Goal: Information Seeking & Learning: Learn about a topic

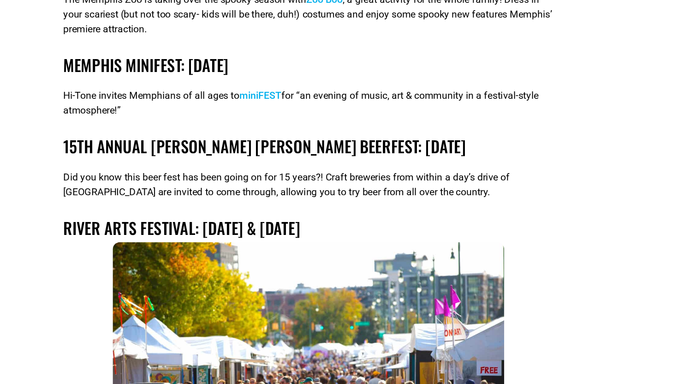
scroll to position [2231, 0]
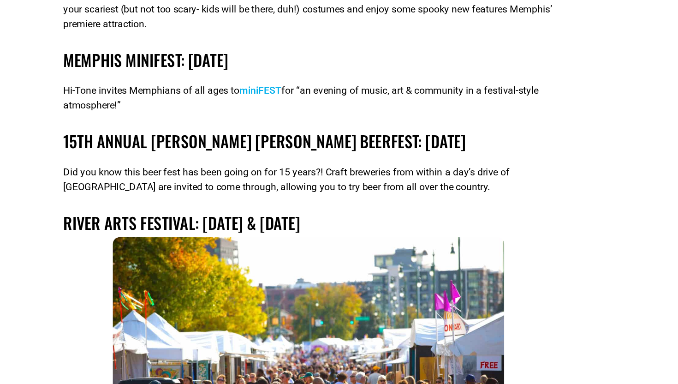
click at [314, 158] on link "miniFEST" at bounding box center [303, 162] width 32 height 9
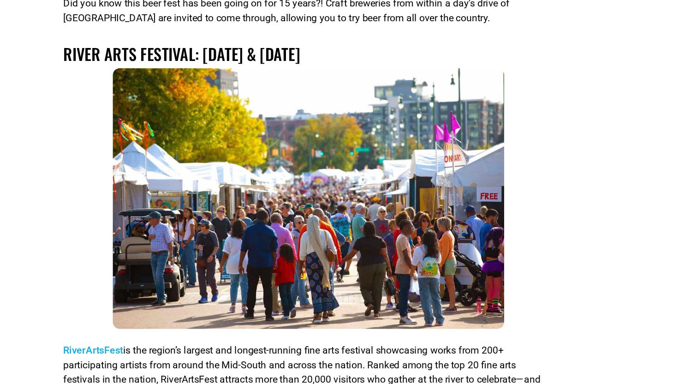
scroll to position [2360, 0]
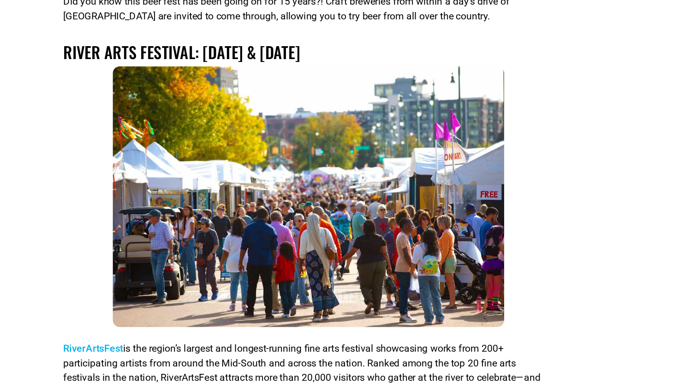
click at [177, 353] on link "RiverArtsFest" at bounding box center [176, 357] width 45 height 9
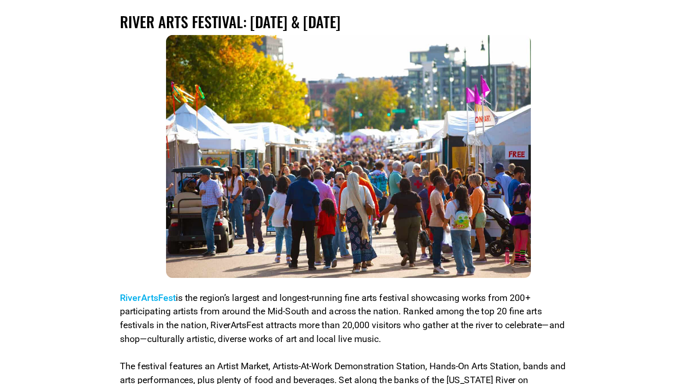
scroll to position [2456, 0]
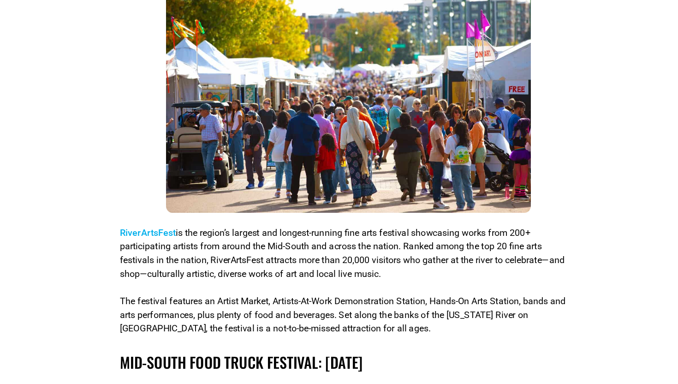
click at [184, 257] on link "RiverArtsFest" at bounding box center [176, 261] width 45 height 9
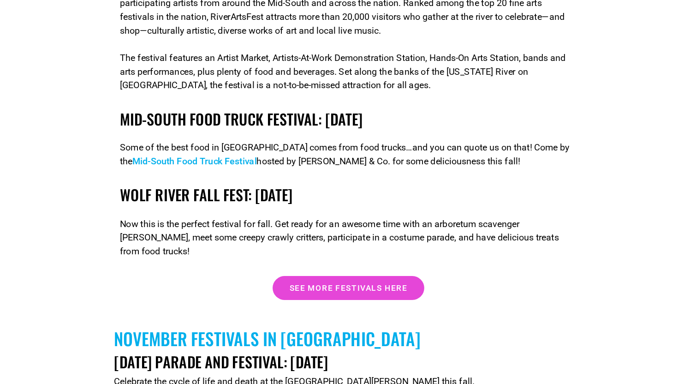
scroll to position [2655, 0]
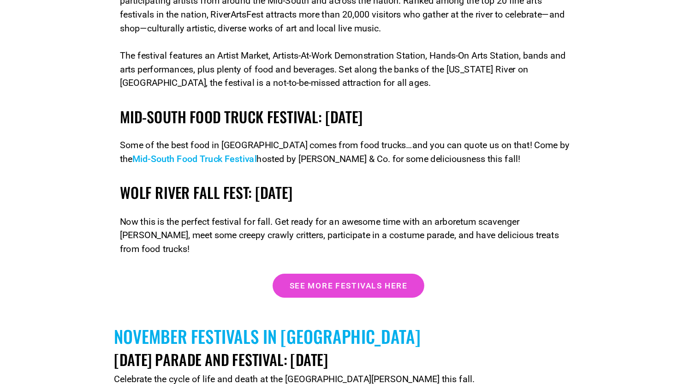
click at [218, 197] on link "Mid-South Food Truck Festival" at bounding box center [214, 201] width 101 height 9
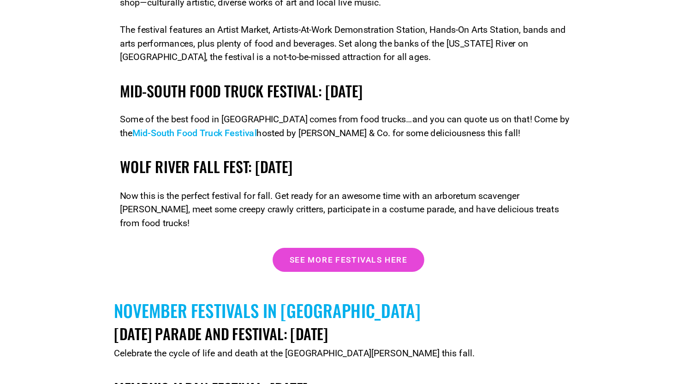
scroll to position [2681, 0]
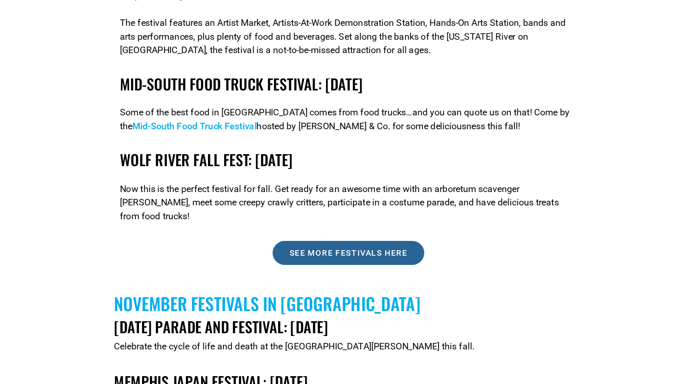
click at [304, 275] on span "See more festivals here" at bounding box center [340, 278] width 96 height 6
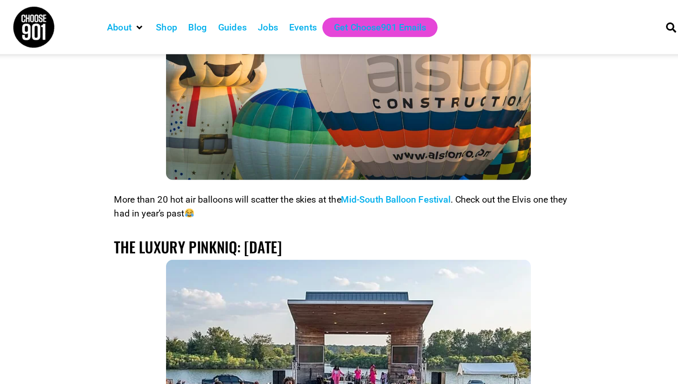
scroll to position [1023, 0]
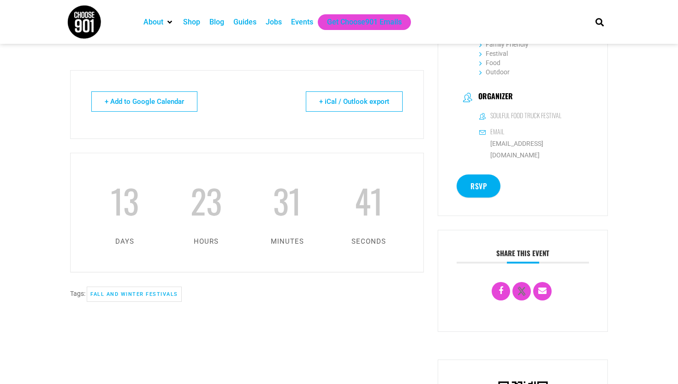
scroll to position [273, 0]
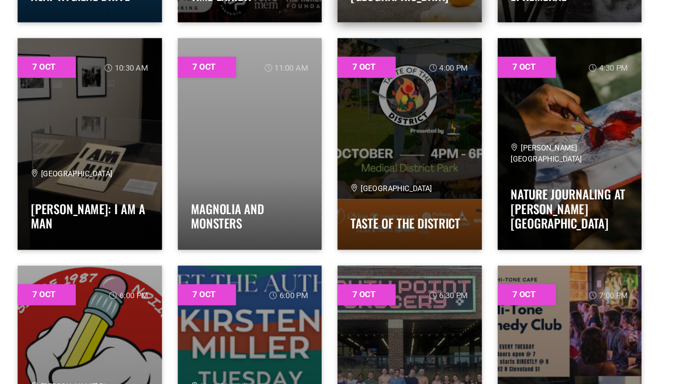
scroll to position [1883, 0]
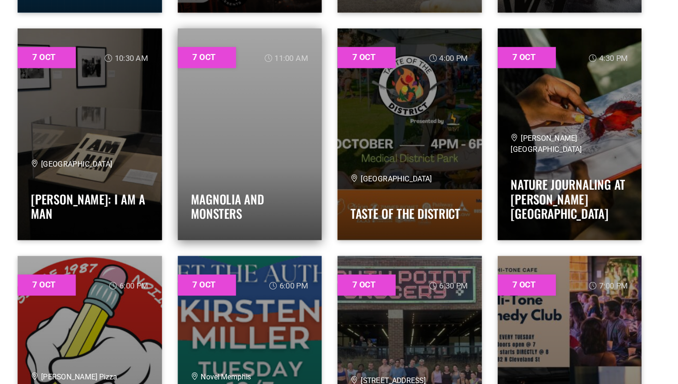
click at [259, 212] on h4 "Magnolia and Monsters" at bounding box center [269, 226] width 103 height 31
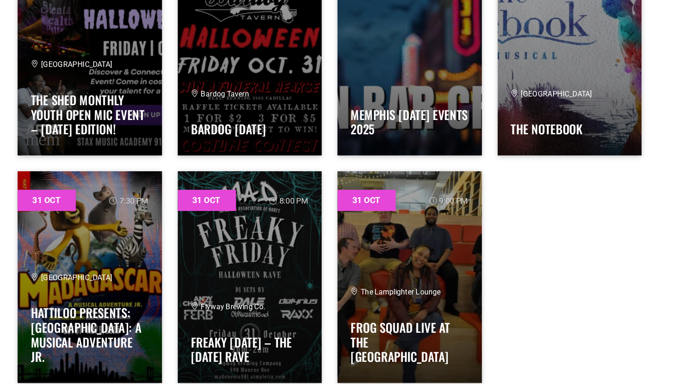
scroll to position [26180, 0]
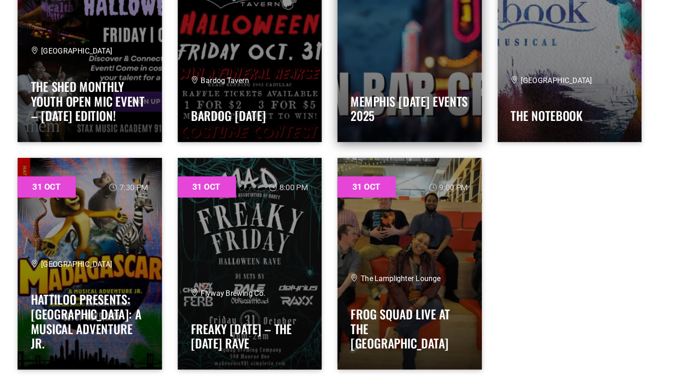
click at [410, 120] on div "Memphis Halloween Events 2025" at bounding box center [409, 136] width 103 height 50
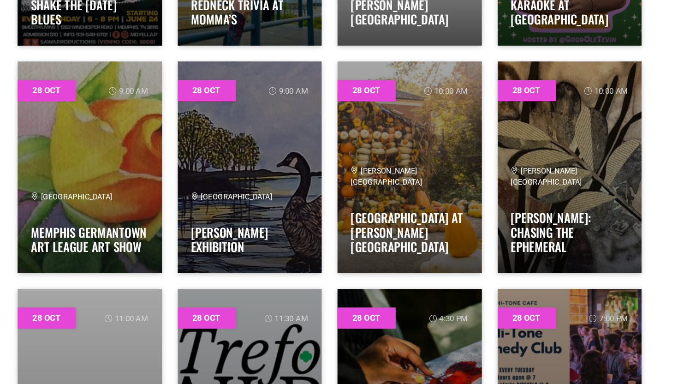
scroll to position [23221, 0]
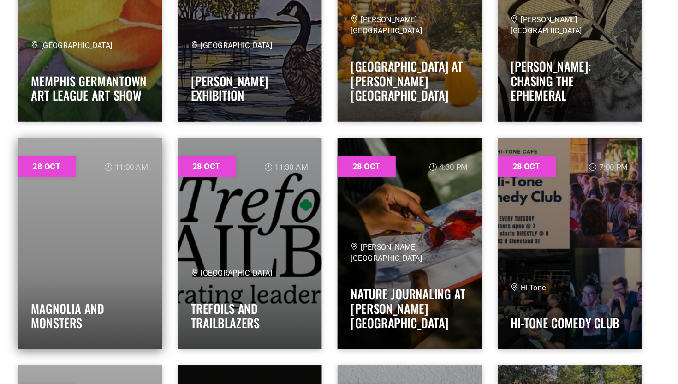
click at [126, 301] on div "Magnolia and Monsters" at bounding box center [129, 317] width 103 height 50
